Goal: Information Seeking & Learning: Learn about a topic

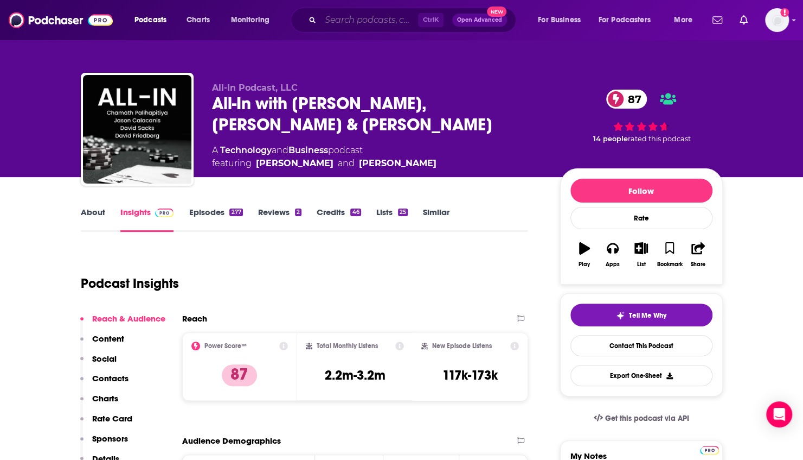
click at [322, 27] on input "Search podcasts, credits, & more..." at bounding box center [370, 19] width 98 height 17
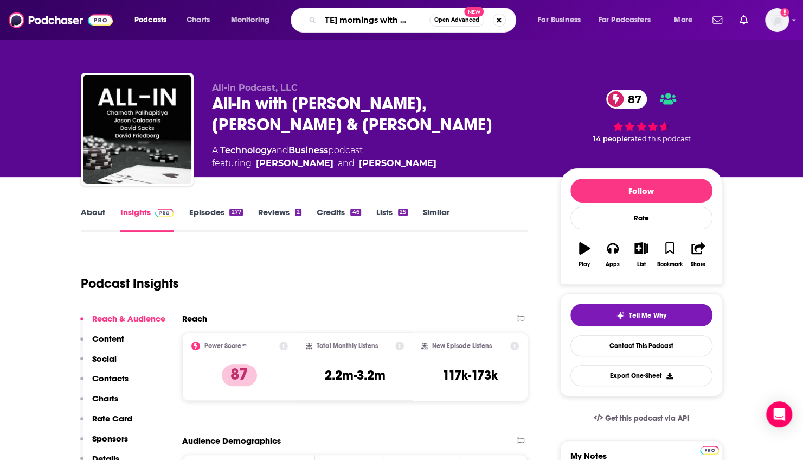
type input "monday mornings with bill bur"
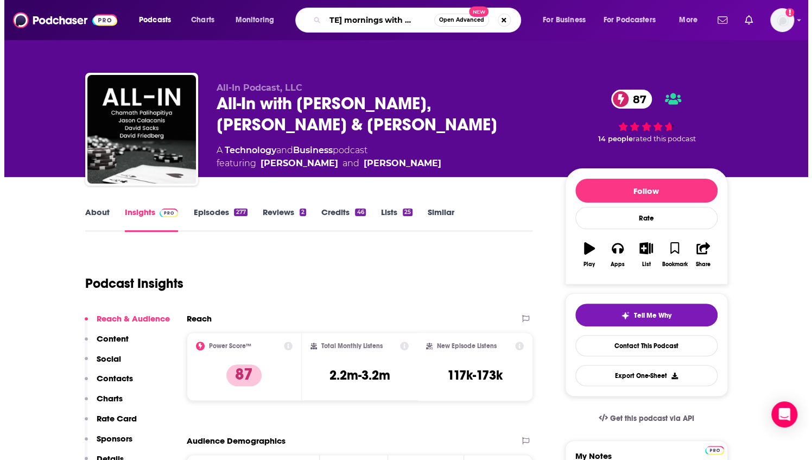
scroll to position [0, 23]
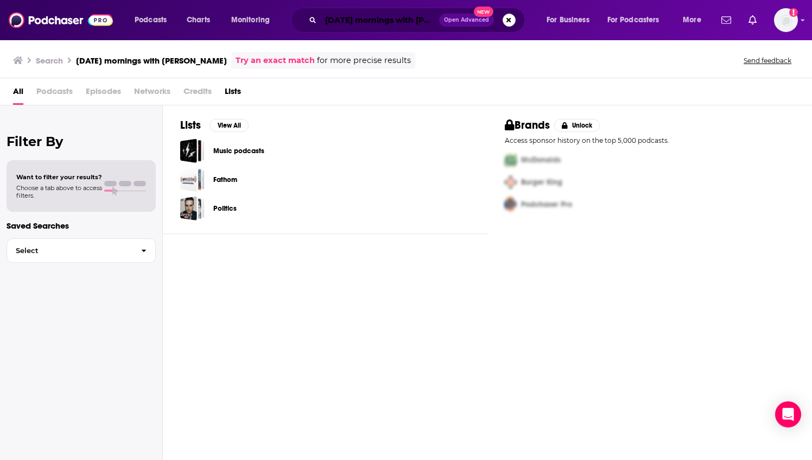
click at [424, 18] on input "monday mornings with bill bur" at bounding box center [380, 19] width 118 height 17
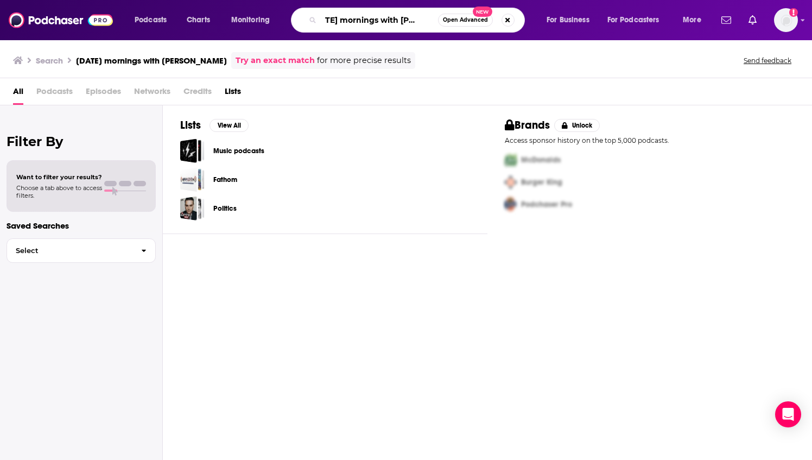
scroll to position [0, 18]
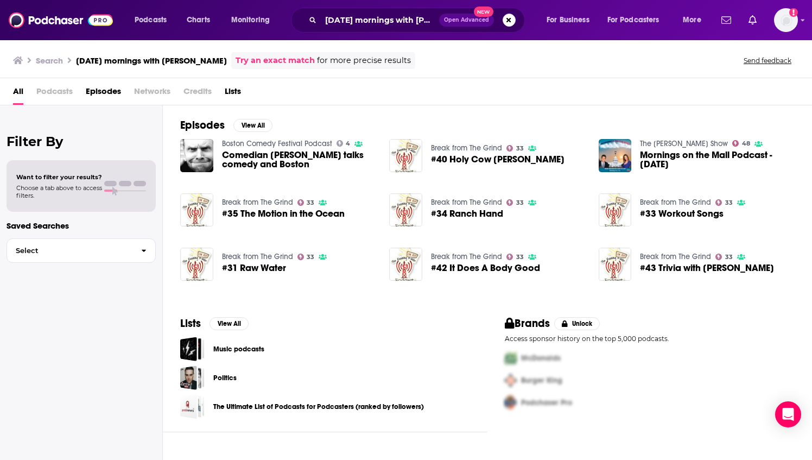
click at [359, 29] on div "monday mornings with bill burr Open Advanced New" at bounding box center [408, 20] width 234 height 25
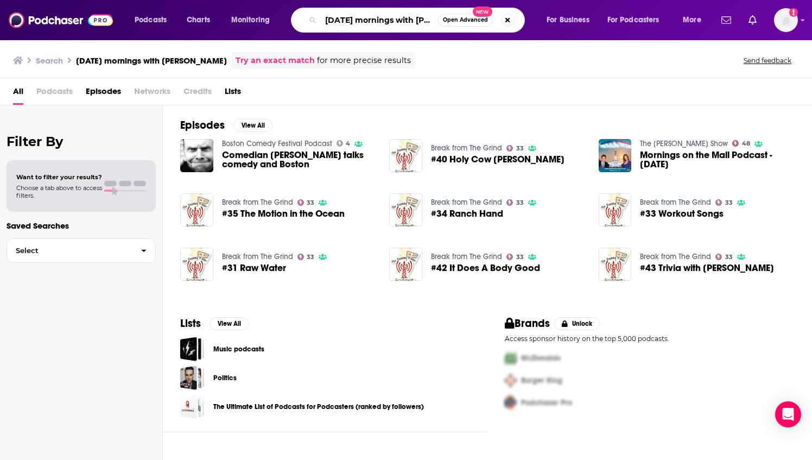
click at [363, 20] on input "monday mornings with bill burr" at bounding box center [379, 19] width 117 height 17
click at [401, 15] on input "monday mornings with bill burr" at bounding box center [379, 19] width 117 height 17
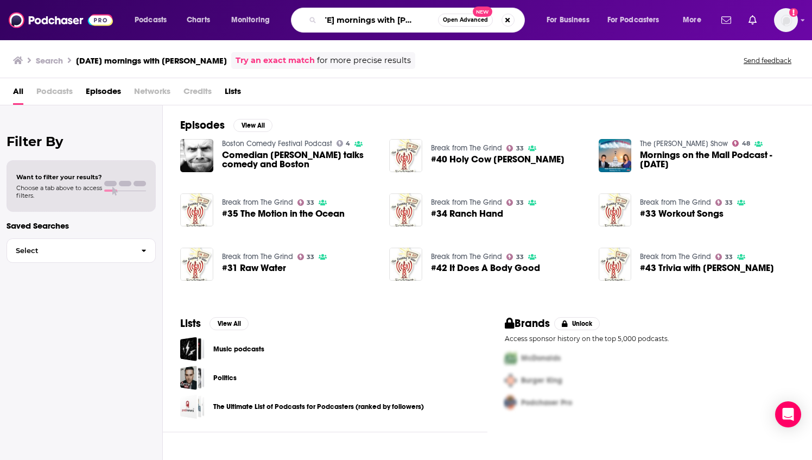
drag, startPoint x: 401, startPoint y: 15, endPoint x: 531, endPoint y: 8, distance: 129.9
click at [531, 8] on div "monday mornings with bill burr Open Advanced New" at bounding box center [418, 20] width 234 height 25
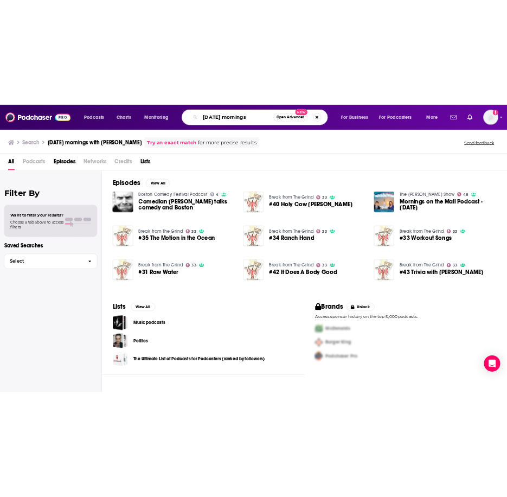
scroll to position [0, 0]
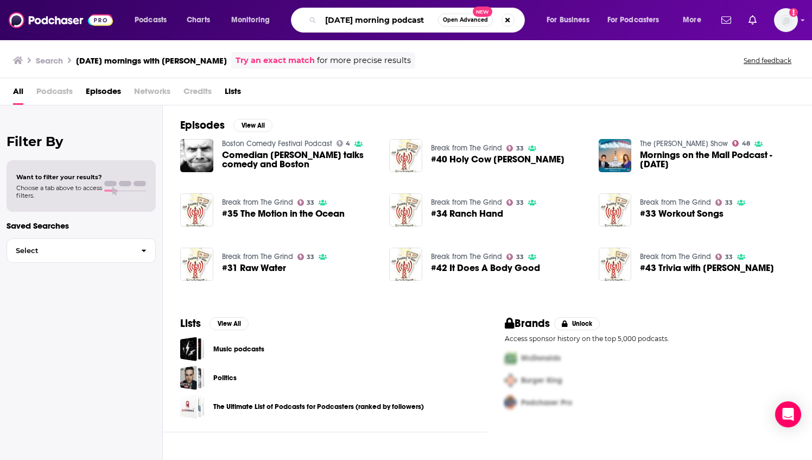
type input "monday morning podcast"
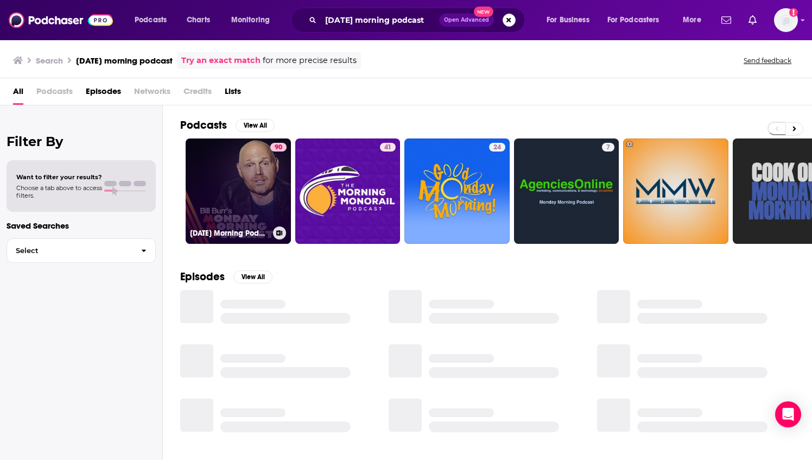
click at [226, 188] on link "90 Monday Morning Podcast" at bounding box center [238, 190] width 105 height 105
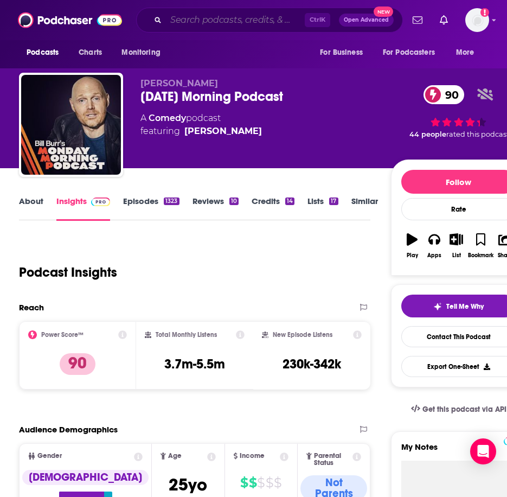
click at [197, 15] on input "Search podcasts, credits, & more..." at bounding box center [235, 19] width 139 height 17
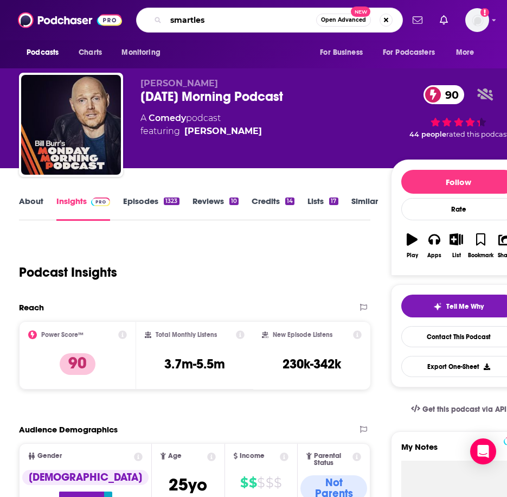
type input "smartless"
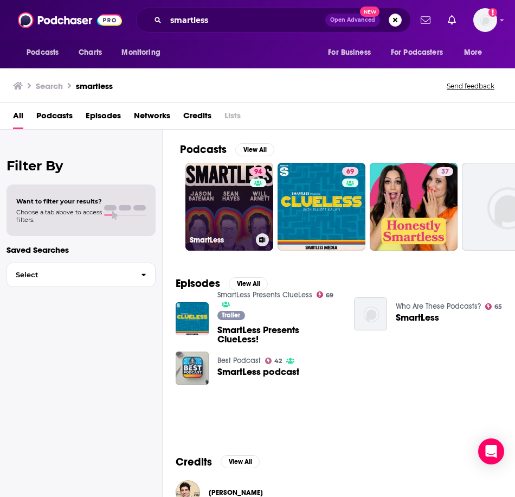
click at [226, 239] on h3 "SmartLess" at bounding box center [221, 239] width 62 height 9
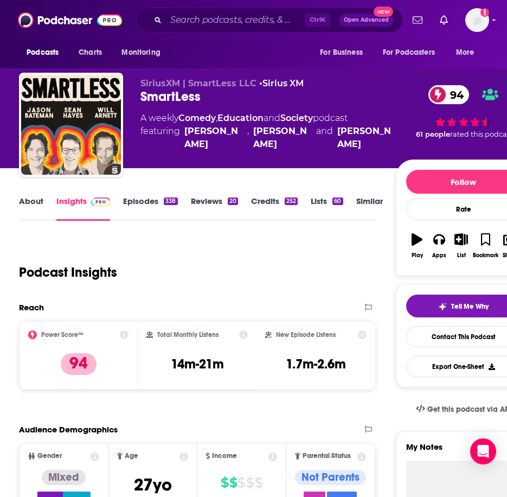
scroll to position [126, 0]
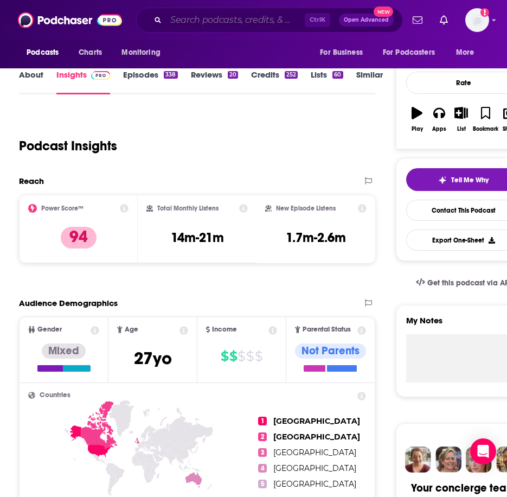
click at [259, 22] on input "Search podcasts, credits, & more..." at bounding box center [235, 19] width 139 height 17
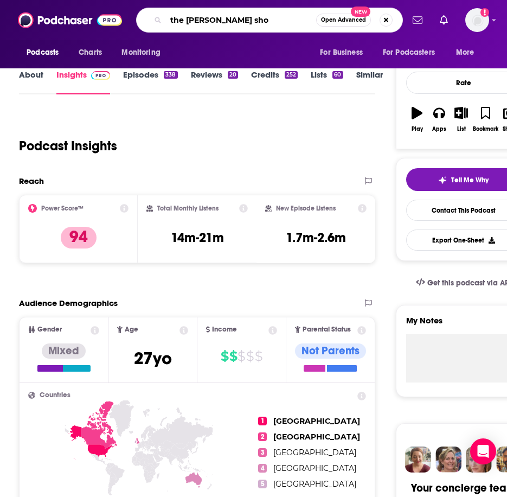
type input "the [PERSON_NAME] show"
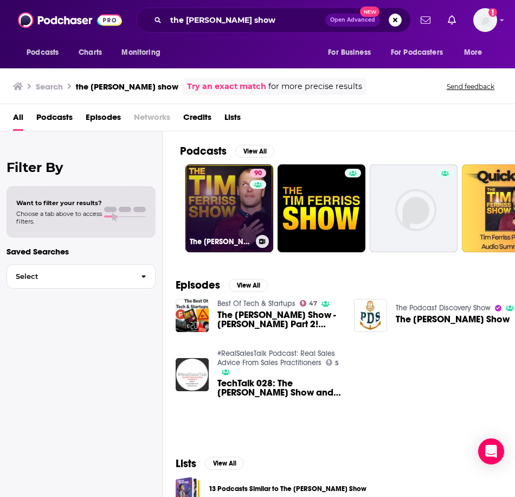
click at [230, 186] on link "90 The Tim Ferriss Show" at bounding box center [230, 208] width 88 height 88
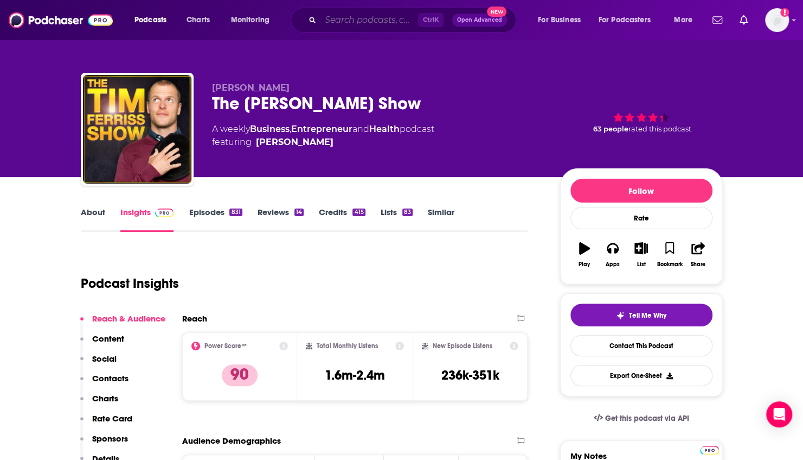
click at [390, 22] on input "Search podcasts, credits, & more..." at bounding box center [370, 19] width 98 height 17
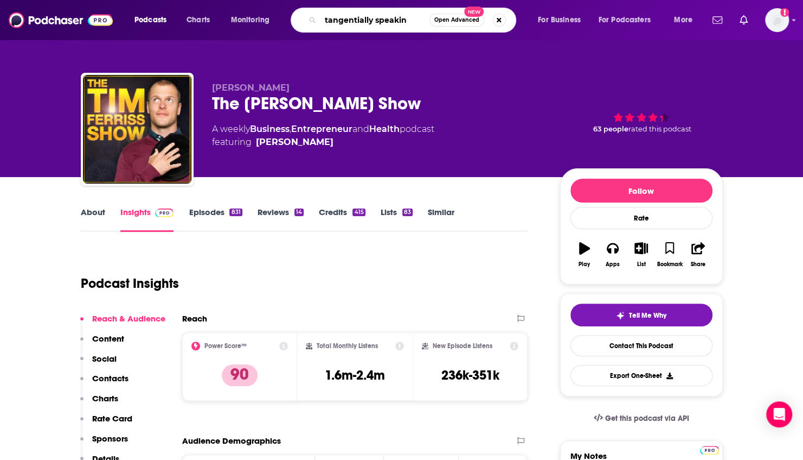
type input "tangentially speaking"
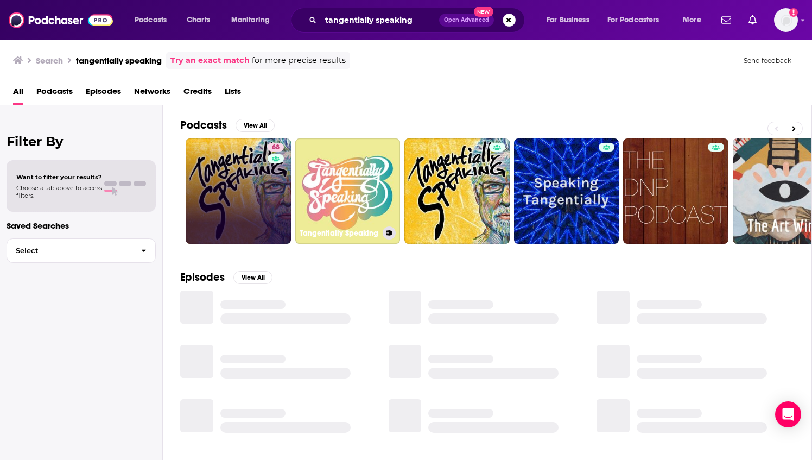
click at [233, 202] on link "68" at bounding box center [238, 190] width 105 height 105
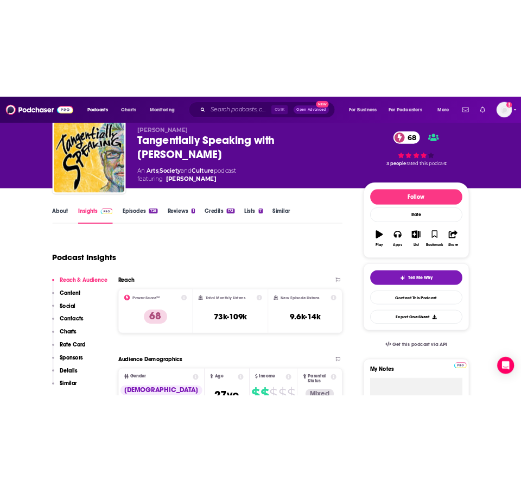
scroll to position [36, 0]
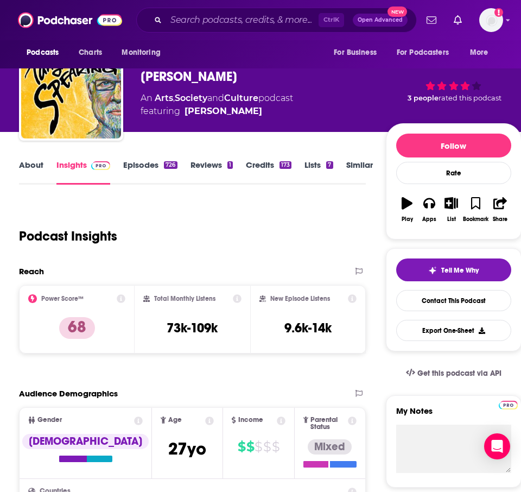
click at [247, 29] on div "Ctrl K Open Advanced New" at bounding box center [276, 20] width 280 height 25
click at [233, 26] on input "Search podcasts, credits, & more..." at bounding box center [242, 19] width 152 height 17
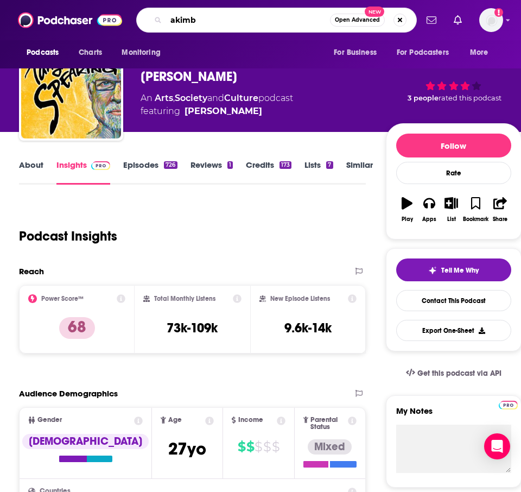
type input "akimbo"
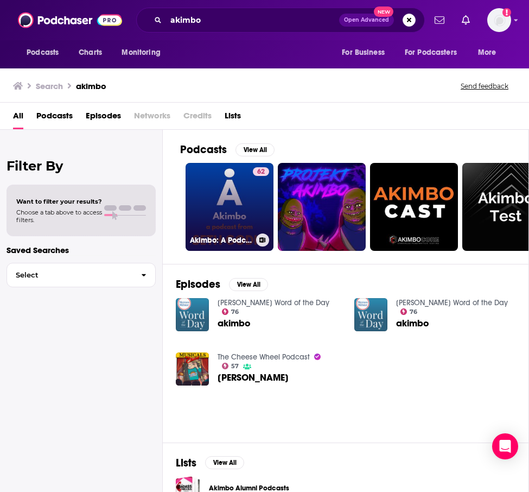
click at [257, 197] on div "62" at bounding box center [261, 200] width 16 height 66
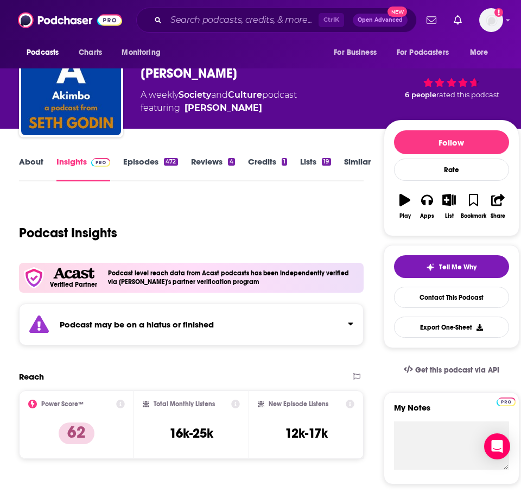
scroll to position [41, 0]
